Goal: Communication & Community: Answer question/provide support

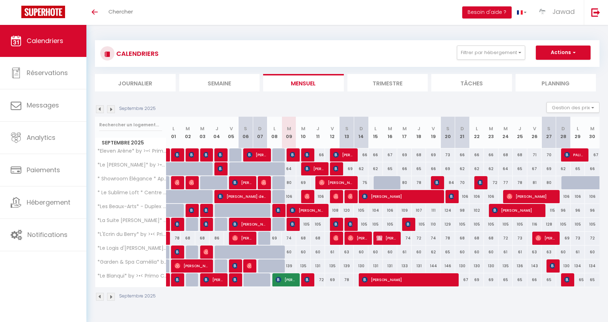
select select
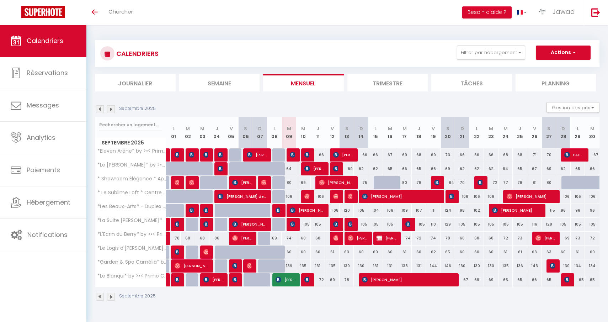
click at [294, 154] on img at bounding box center [293, 155] width 6 height 6
select select "OK"
select select "KO"
select select "1"
select select "0"
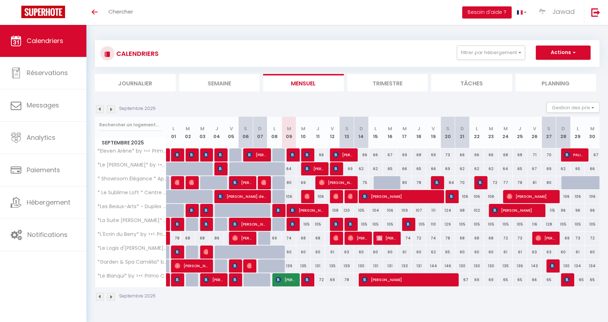
select select "1"
select select
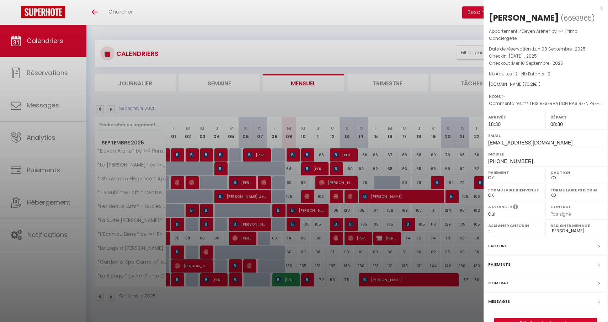
click at [294, 154] on div at bounding box center [304, 161] width 608 height 322
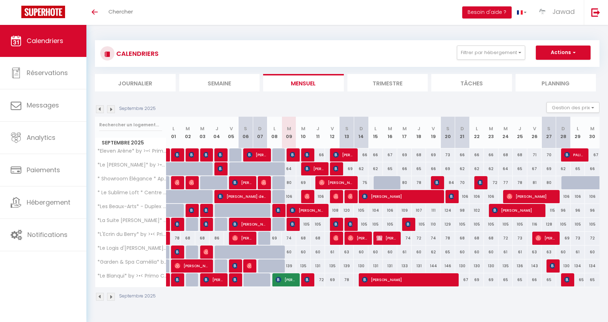
click at [297, 210] on span "[PERSON_NAME]" at bounding box center [307, 211] width 34 height 14
select select "35702"
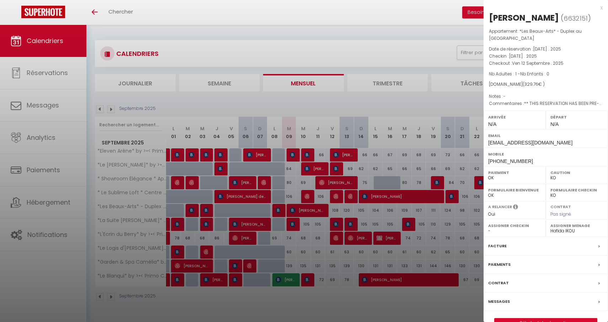
click at [298, 209] on div at bounding box center [304, 161] width 608 height 322
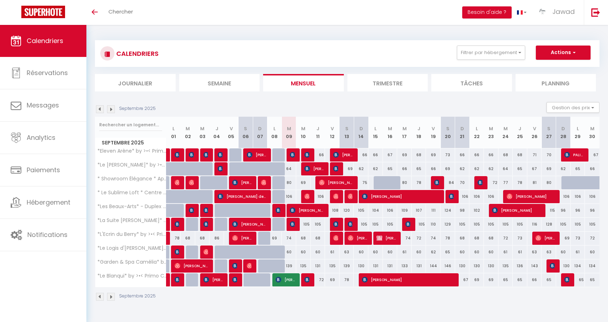
click at [294, 225] on img at bounding box center [293, 224] width 6 height 6
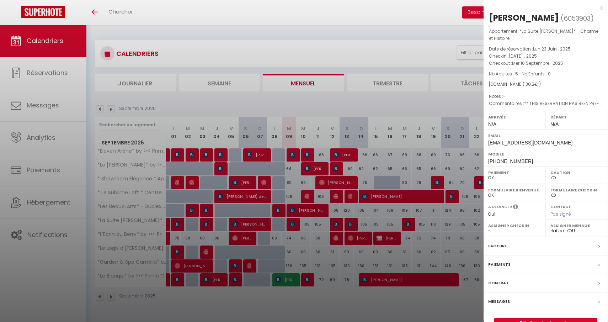
click at [294, 225] on div at bounding box center [304, 161] width 608 height 322
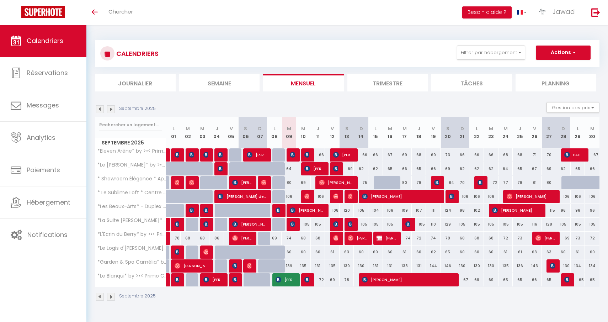
click at [294, 225] on img at bounding box center [293, 224] width 6 height 6
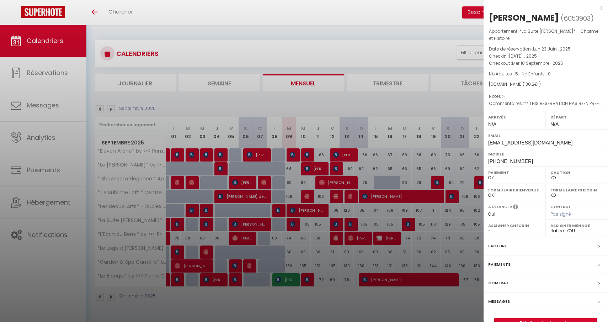
click at [519, 319] on link "Détails de la réservation" at bounding box center [546, 322] width 102 height 9
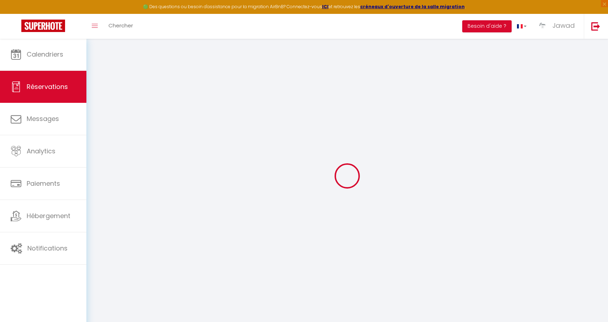
select select
checkbox input "false"
select select
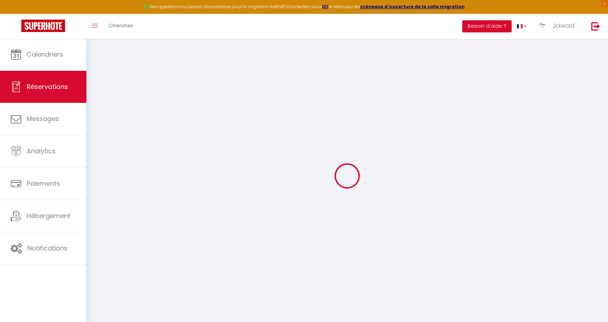
checkbox input "false"
type textarea "** THIS RESERVATION HAS BEEN PRE-PAID ** BOOKING NOTE : Payment charge is EUR 1…"
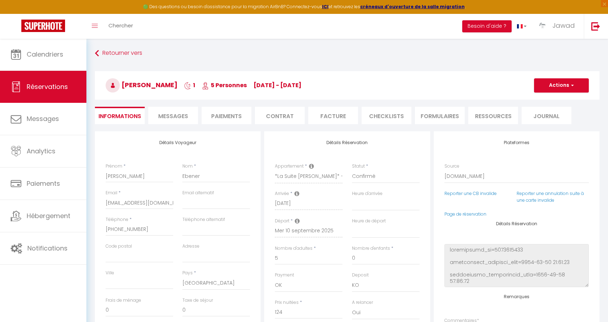
type input "6.2"
select select
checkbox input "false"
select select
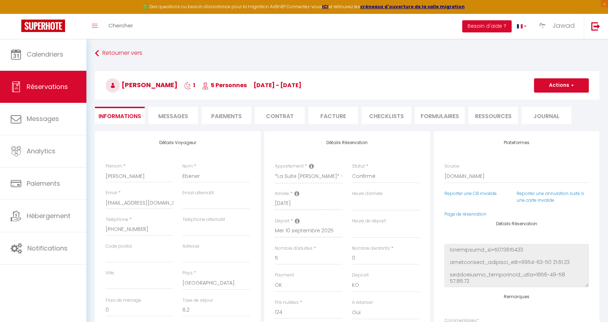
select select
click at [189, 121] on li "Messages" at bounding box center [173, 115] width 50 height 17
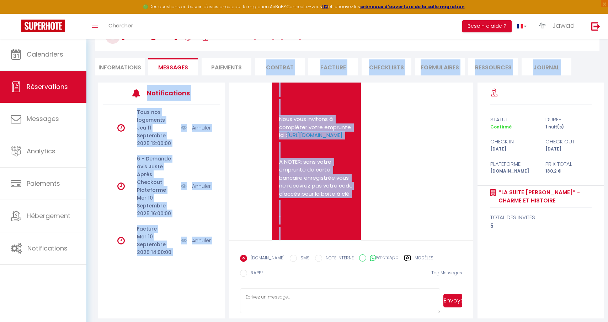
scroll to position [500, 0]
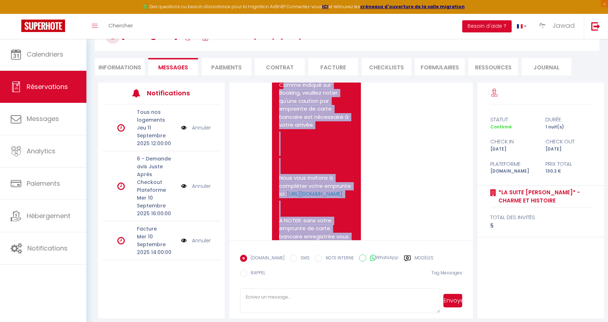
drag, startPoint x: 339, startPoint y: 186, endPoint x: 282, endPoint y: 99, distance: 104.2
click at [282, 99] on pre "Bonjour [PERSON_NAME]. Vous avez réservé Le logement *La Suite [PERSON_NAME]* -…" at bounding box center [316, 167] width 75 height 396
copy pre "omme indiqué sur Booking, veuillez noter qu'une caution par empreinte de carte …"
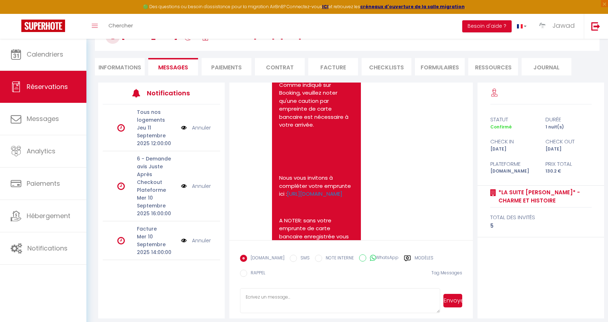
click at [272, 288] on textarea at bounding box center [340, 300] width 200 height 25
paste textarea "omme indiqué sur Booking, veuillez noter qu'une caution par empreinte de carte …"
click at [247, 291] on textarea "omme indiqué sur Booking, veuillez noter qu'une caution par empreinte de carte …" at bounding box center [340, 300] width 200 height 25
click at [247, 293] on textarea "Comme indiqué sur Booking, veuillez noter qu'une caution par empreinte de carte…" at bounding box center [340, 300] width 200 height 25
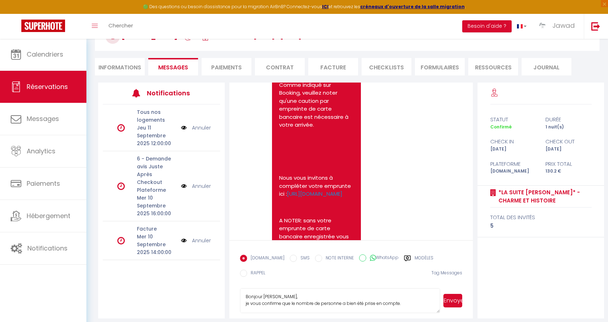
scroll to position [7, 0]
type textarea "Bonjour [PERSON_NAME], je vous confirme que le nombre de personne a bien été pr…"
click at [452, 295] on button "Envoyer" at bounding box center [453, 301] width 19 height 14
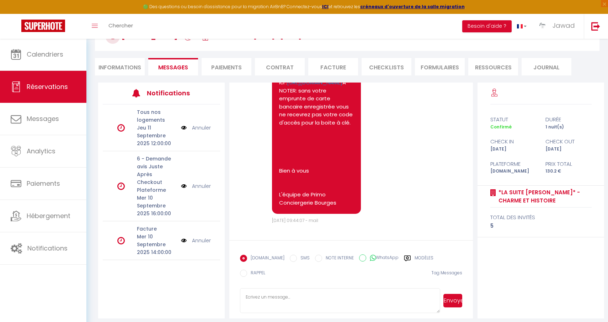
scroll to position [1027, 0]
click at [118, 65] on li "Informations" at bounding box center [120, 66] width 50 height 17
select select
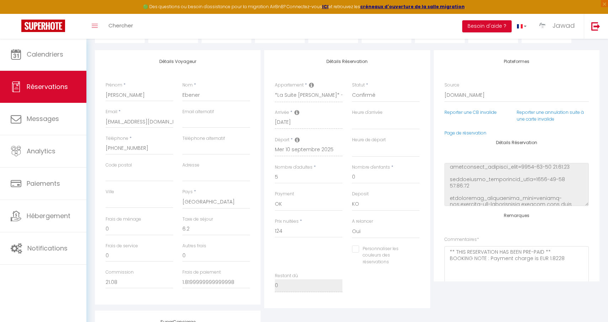
scroll to position [82, 0]
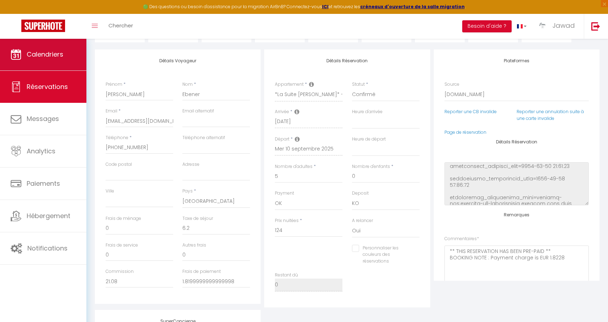
click at [59, 59] on link "Calendriers" at bounding box center [43, 54] width 86 height 32
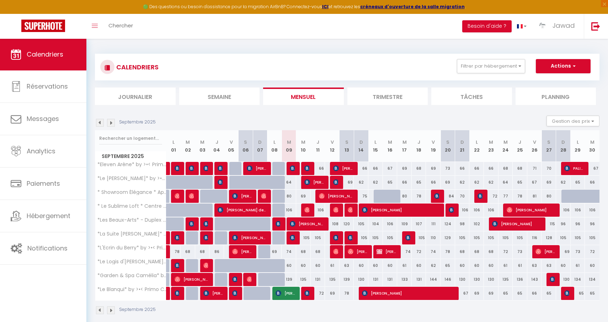
click at [309, 294] on img at bounding box center [308, 293] width 6 height 6
select select "OK"
select select "KO"
select select "1"
select select "0"
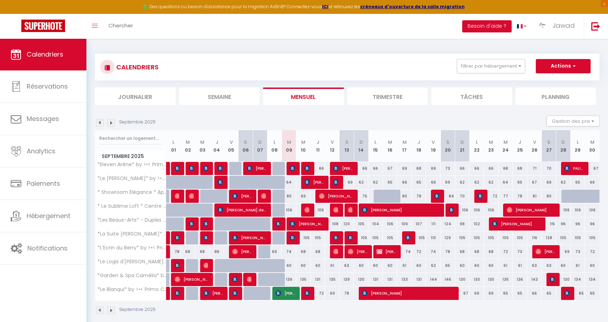
select select "1"
select select
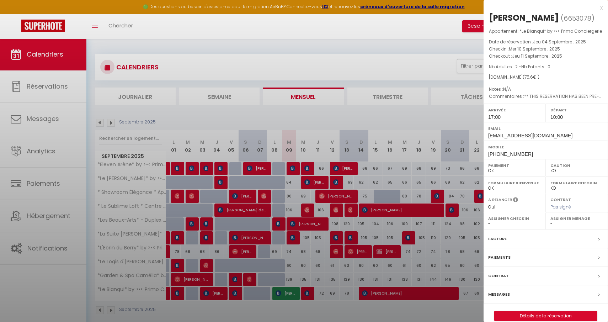
select select "44582"
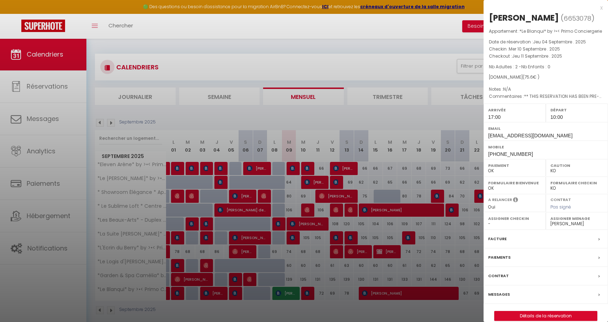
click at [309, 294] on div at bounding box center [304, 161] width 608 height 322
